Goal: Task Accomplishment & Management: Manage account settings

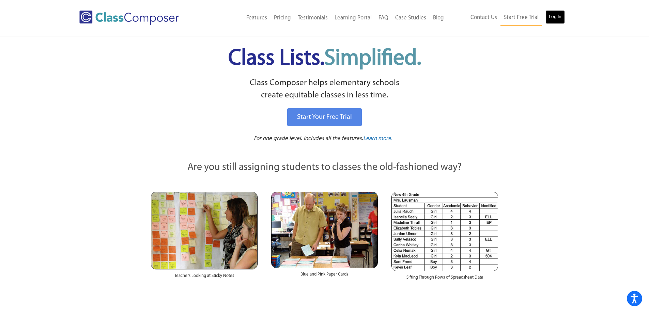
click at [552, 18] on link "Log In" at bounding box center [554, 17] width 19 height 14
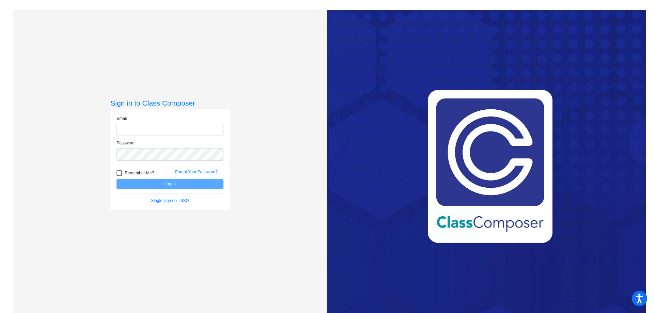
type input "lhill@cvs.k12.mi.us"
click at [154, 182] on button "Log In" at bounding box center [169, 184] width 107 height 10
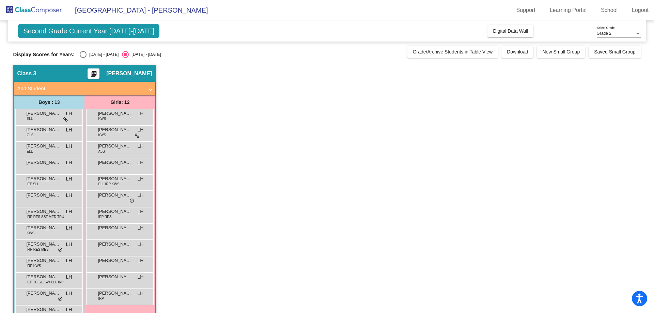
click at [80, 54] on div "Select an option" at bounding box center [83, 54] width 7 height 7
click at [83, 58] on input "2024 - 2025" at bounding box center [83, 58] width 0 height 0
radio input "true"
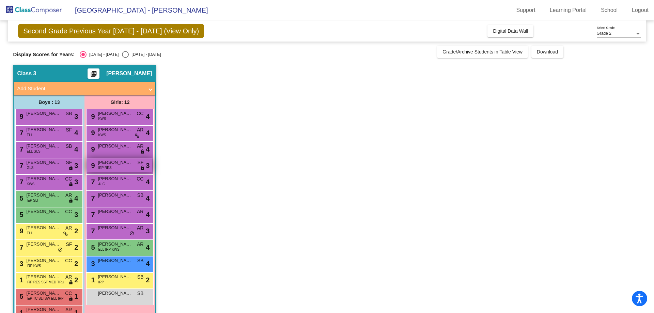
click at [117, 164] on span "Isabella Hullihen" at bounding box center [115, 162] width 34 height 7
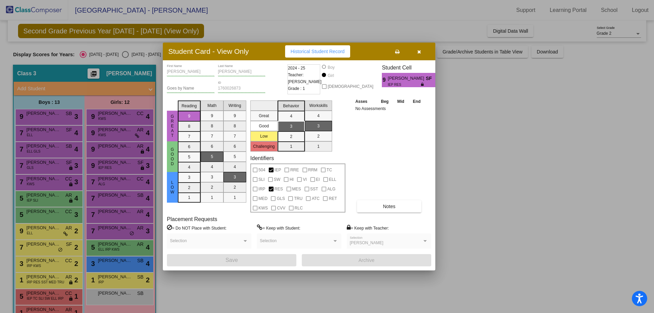
click at [419, 50] on icon "button" at bounding box center [419, 51] width 4 height 5
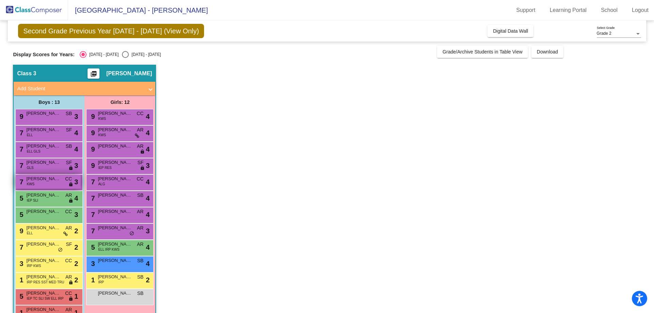
scroll to position [19, 0]
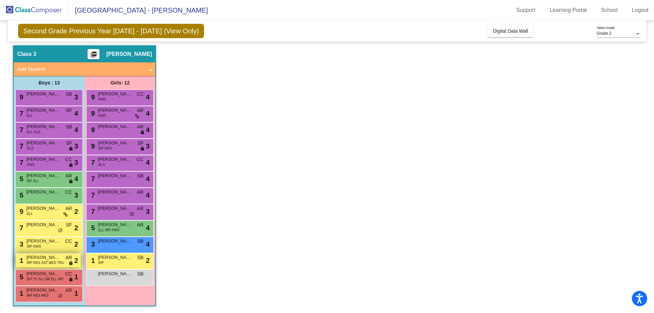
click at [47, 263] on span "IRP RES SST MED TRU" at bounding box center [45, 262] width 37 height 5
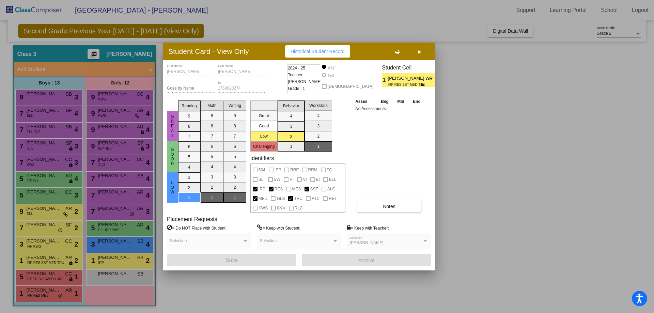
click at [419, 48] on button "button" at bounding box center [419, 51] width 22 height 12
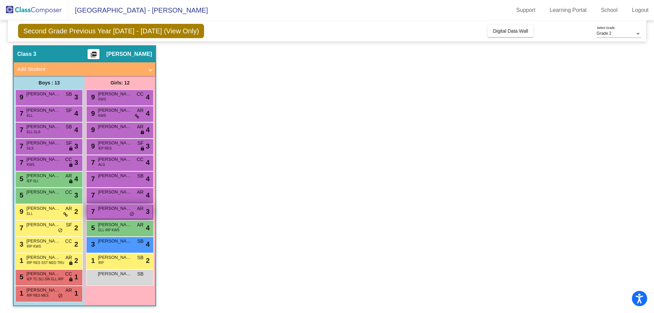
click at [118, 214] on div "7 Iris Gojcaj AR lock do_not_disturb_alt 3" at bounding box center [119, 211] width 65 height 14
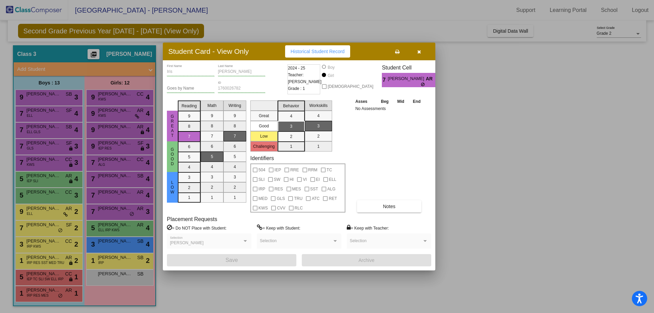
click at [419, 50] on icon "button" at bounding box center [419, 51] width 4 height 5
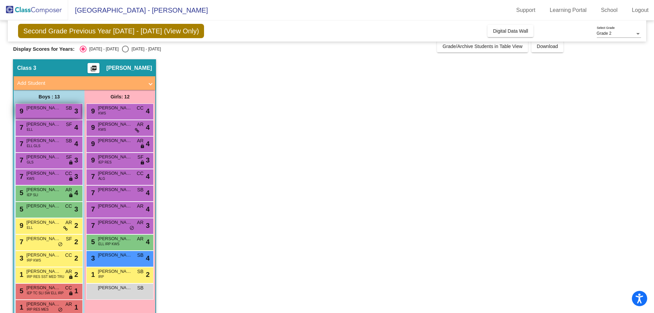
scroll to position [0, 0]
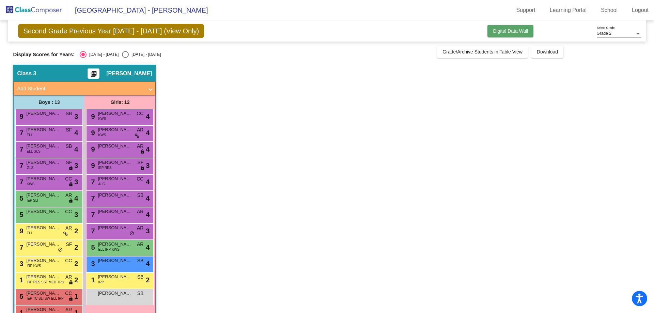
click at [518, 30] on span "Digital Data Wall" at bounding box center [510, 30] width 35 height 5
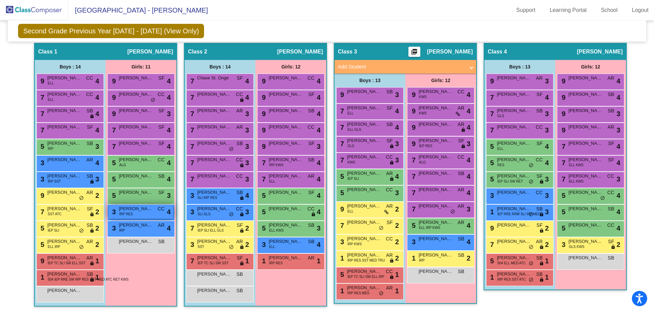
scroll to position [131, 0]
click at [365, 289] on span "Kaiden Pritchard" at bounding box center [364, 287] width 34 height 7
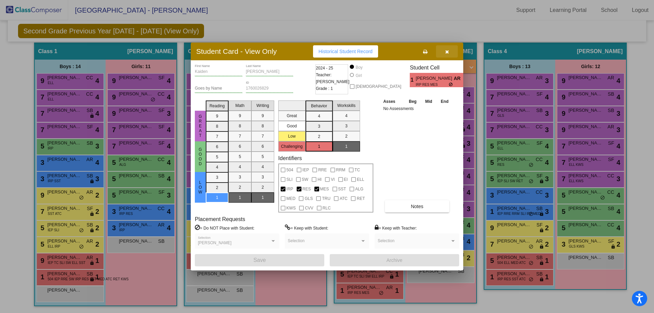
click at [446, 53] on icon "button" at bounding box center [447, 51] width 4 height 5
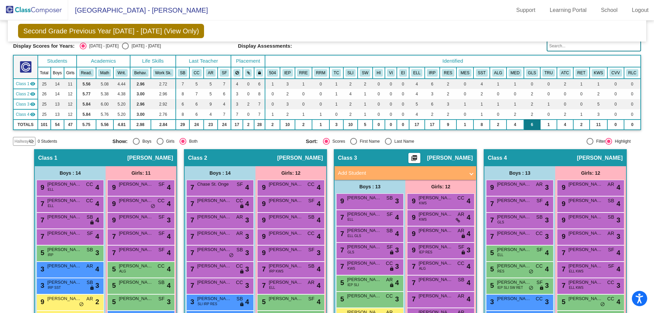
scroll to position [0, 0]
